Goal: Register for event/course

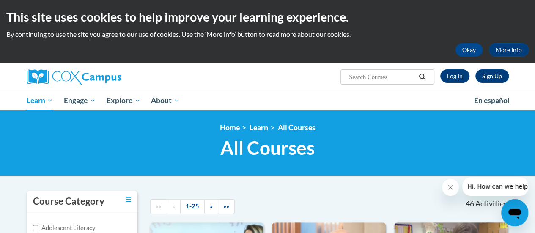
click at [367, 80] on input "Search..." at bounding box center [382, 77] width 68 height 10
type input "oral language"
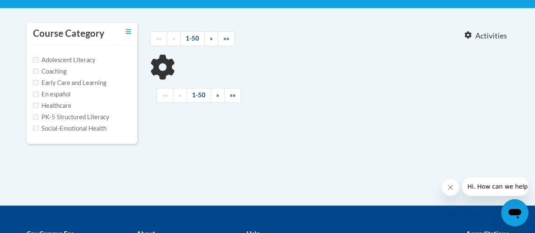
scroll to position [169, 0]
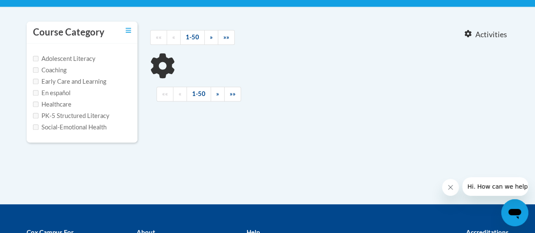
type input "oral language"
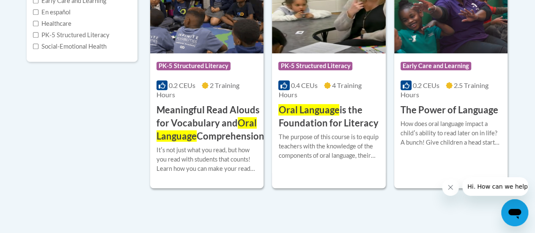
scroll to position [254, 0]
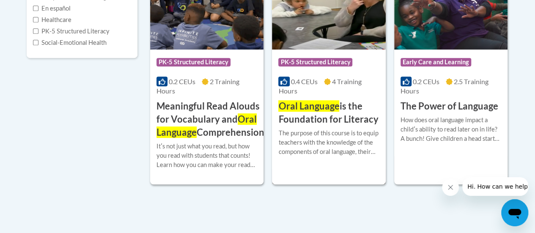
click at [311, 22] on img at bounding box center [328, 6] width 113 height 86
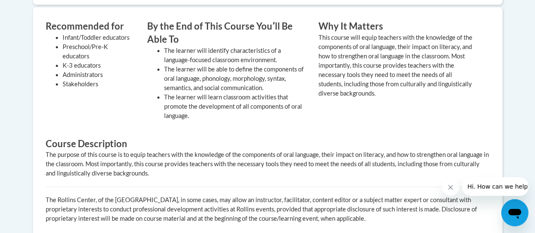
scroll to position [169, 0]
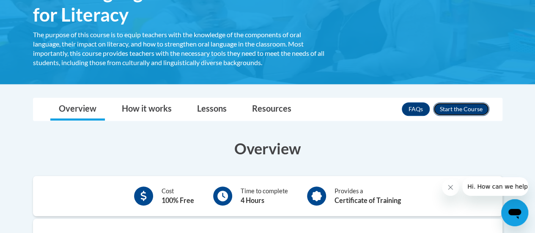
click at [453, 111] on button "Enroll" at bounding box center [461, 109] width 56 height 14
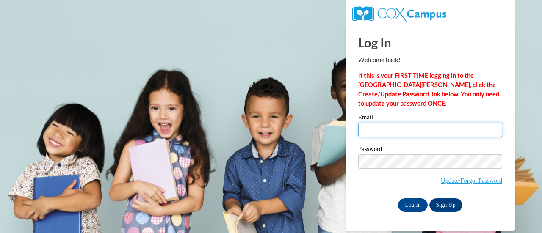
click at [398, 128] on input "Email" at bounding box center [430, 130] width 144 height 14
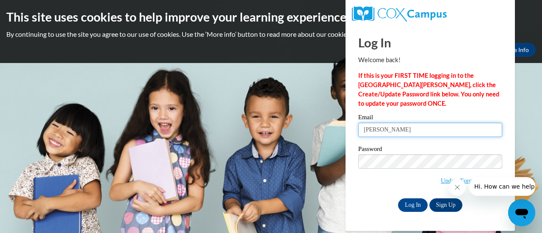
type input "holly.nakamoto@k12.hi.us"
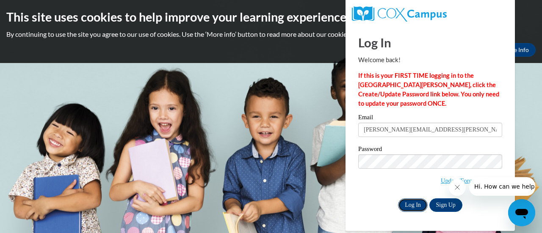
click at [418, 204] on input "Log In" at bounding box center [413, 205] width 30 height 14
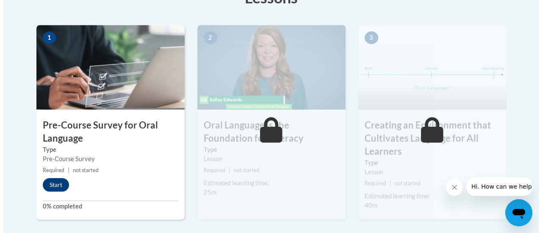
scroll to position [296, 0]
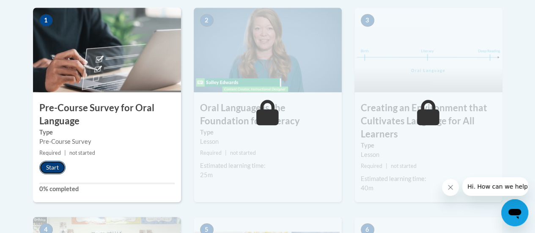
click at [50, 163] on button "Start" at bounding box center [52, 168] width 26 height 14
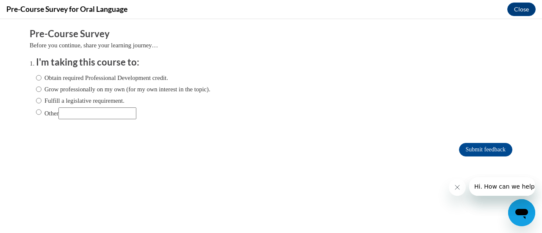
scroll to position [0, 0]
click at [36, 113] on input "Other" at bounding box center [39, 111] width 6 height 9
radio input "true"
click at [85, 114] on input "Other" at bounding box center [97, 113] width 78 height 12
type input "Part of the CLSD grant"
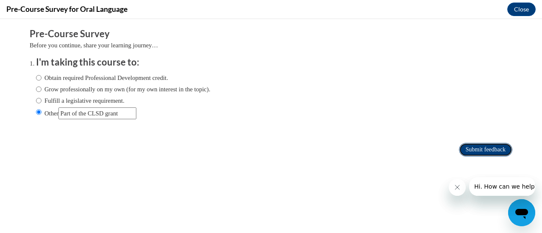
click at [484, 149] on input "Submit feedback" at bounding box center [485, 150] width 53 height 14
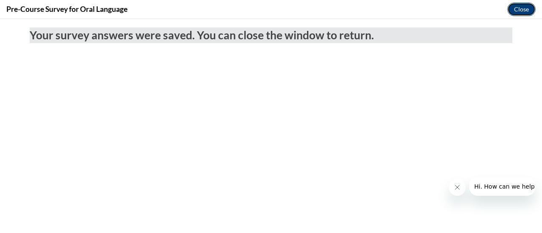
click at [513, 9] on button "Close" at bounding box center [521, 10] width 28 height 14
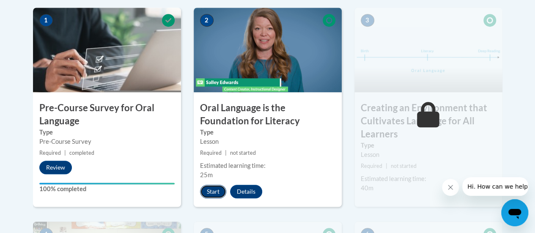
click at [209, 190] on button "Start" at bounding box center [213, 192] width 26 height 14
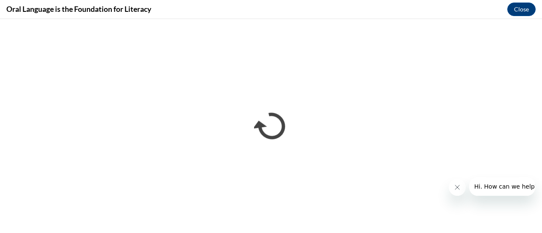
click at [456, 185] on icon "Close message from company" at bounding box center [456, 187] width 7 height 7
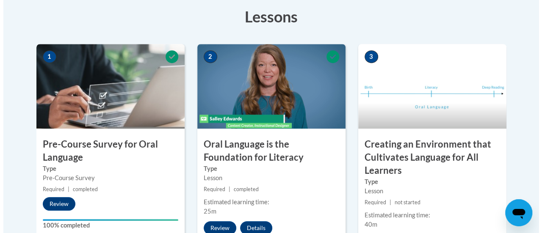
scroll to position [296, 0]
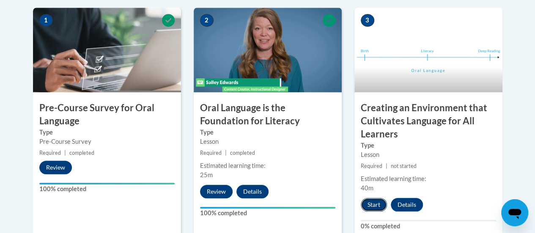
click at [372, 203] on button "Start" at bounding box center [374, 205] width 26 height 14
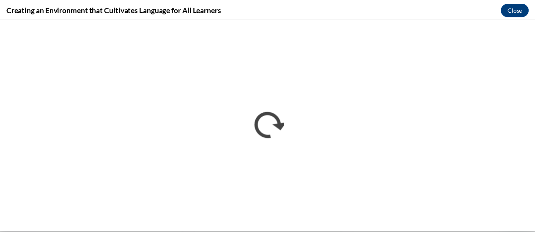
scroll to position [0, 0]
